Goal: Transaction & Acquisition: Register for event/course

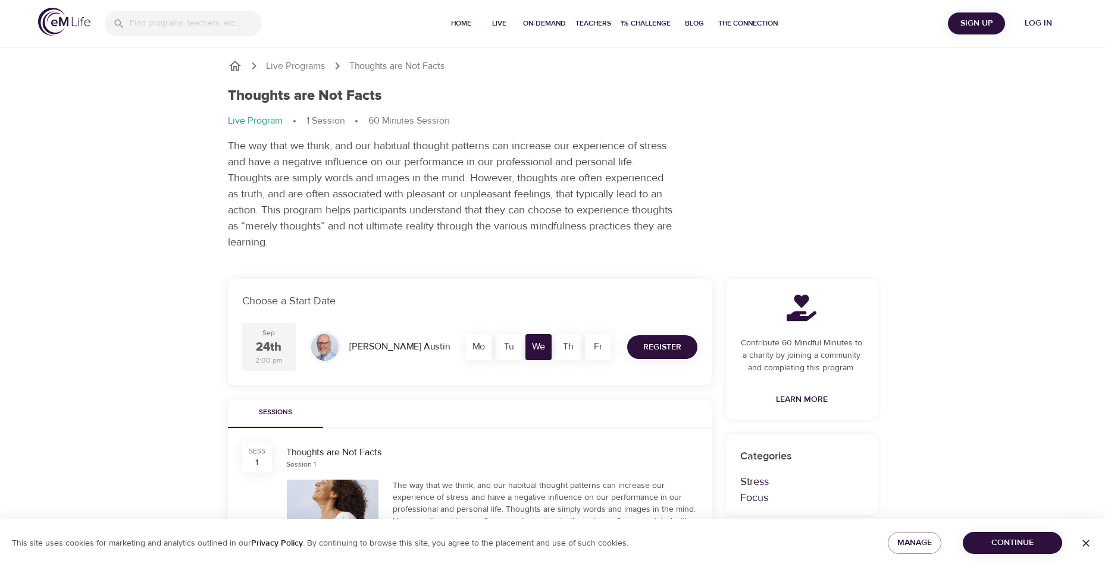
click at [651, 347] on span "Register" at bounding box center [662, 347] width 38 height 15
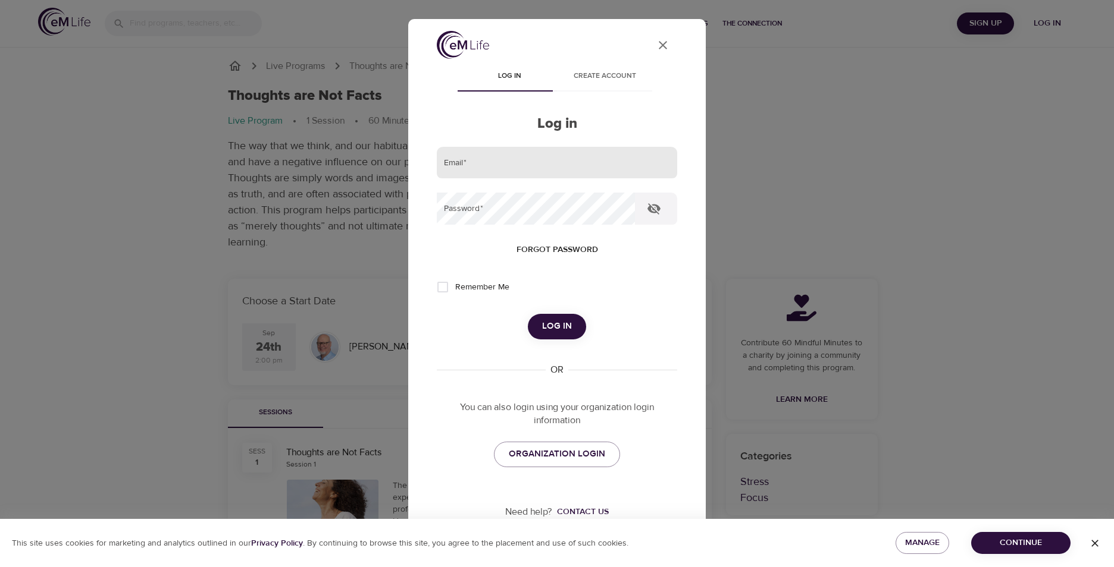
click at [468, 159] on input "email" at bounding box center [557, 163] width 240 height 32
type input "[EMAIL_ADDRESS][DOMAIN_NAME]"
click at [528, 314] on button "Log in" at bounding box center [557, 326] width 58 height 25
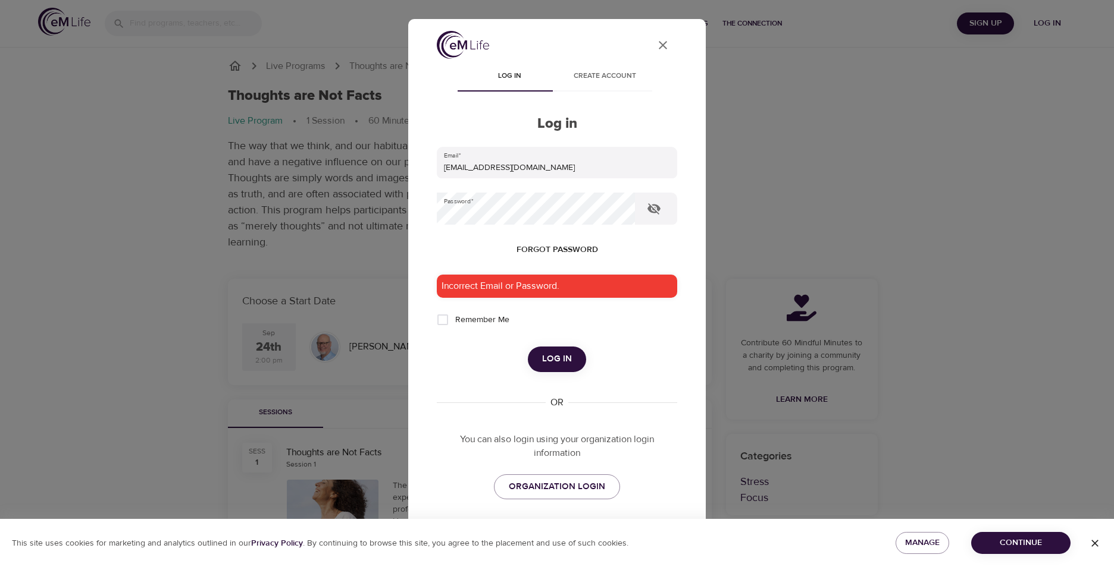
click at [506, 287] on div "Incorrect Email or Password." at bounding box center [557, 286] width 240 height 23
click at [512, 286] on div "Incorrect Email or Password." at bounding box center [557, 286] width 240 height 23
click at [221, 134] on div "User Profile Log in Create account Log in Email   * [EMAIL_ADDRESS][DOMAIN_NAME…" at bounding box center [557, 283] width 1114 height 567
click at [653, 212] on icon "button" at bounding box center [653, 208] width 13 height 11
click at [527, 289] on div "Incorrect Email or Password." at bounding box center [557, 286] width 240 height 23
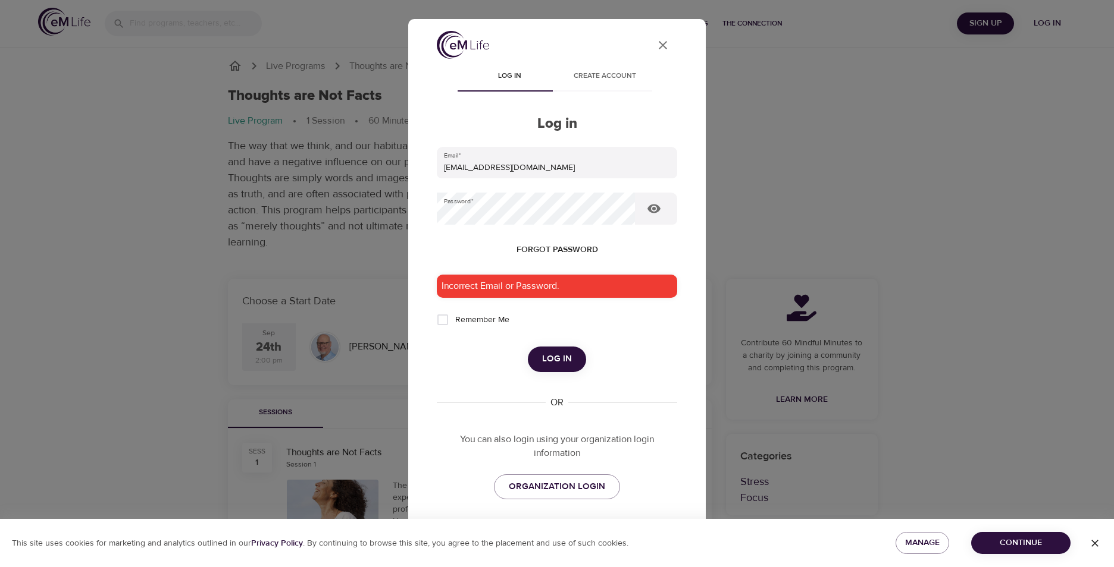
click at [496, 292] on div "Incorrect Email or Password." at bounding box center [557, 286] width 240 height 23
click at [544, 361] on span "Log in" at bounding box center [557, 359] width 30 height 15
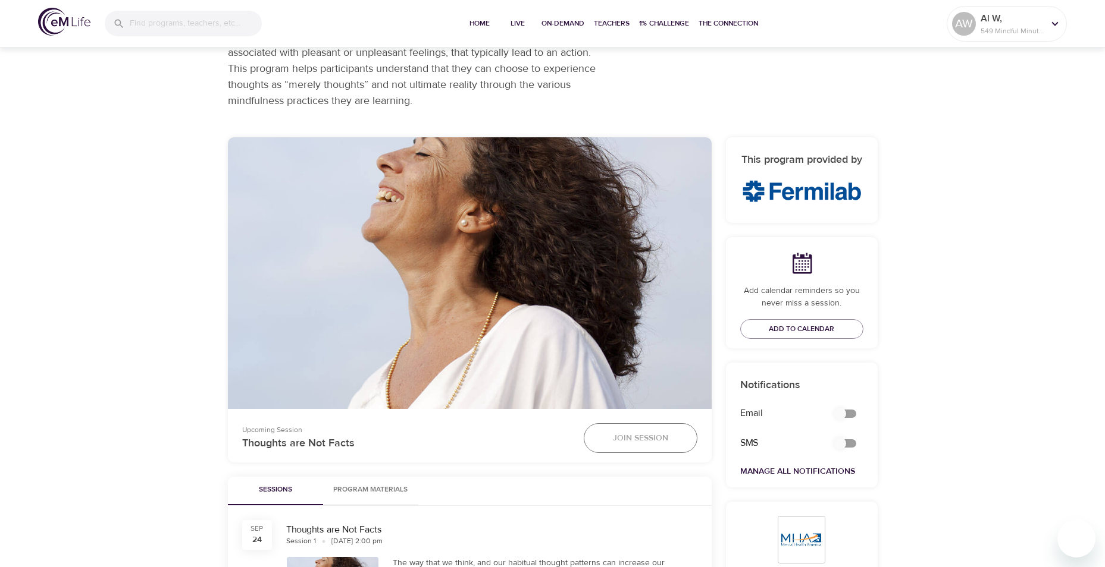
scroll to position [178, 0]
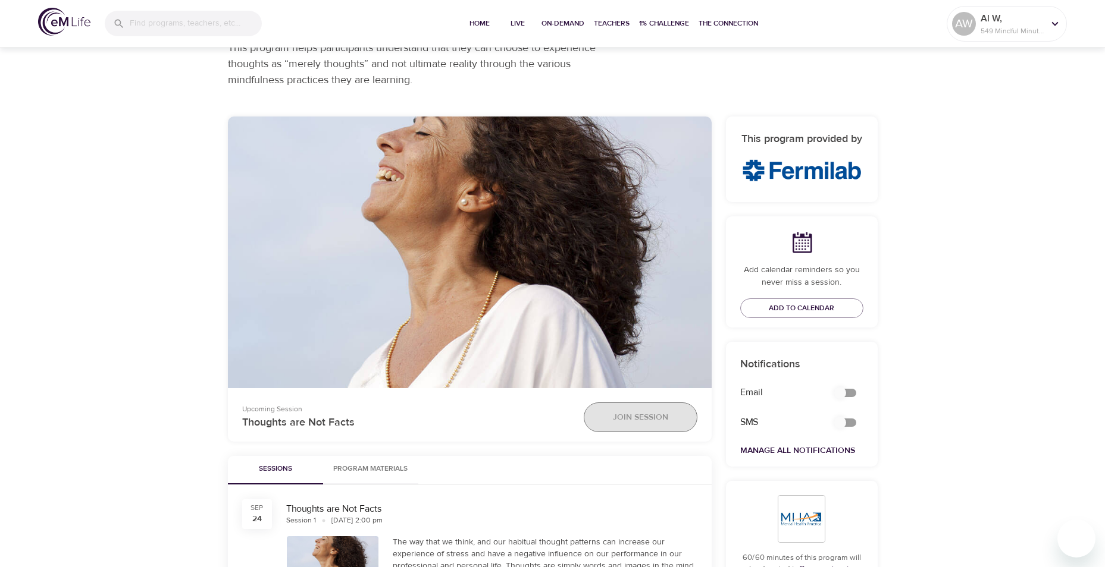
click at [644, 421] on span "Join Session" at bounding box center [640, 417] width 55 height 15
